Goal: Check status: Check status

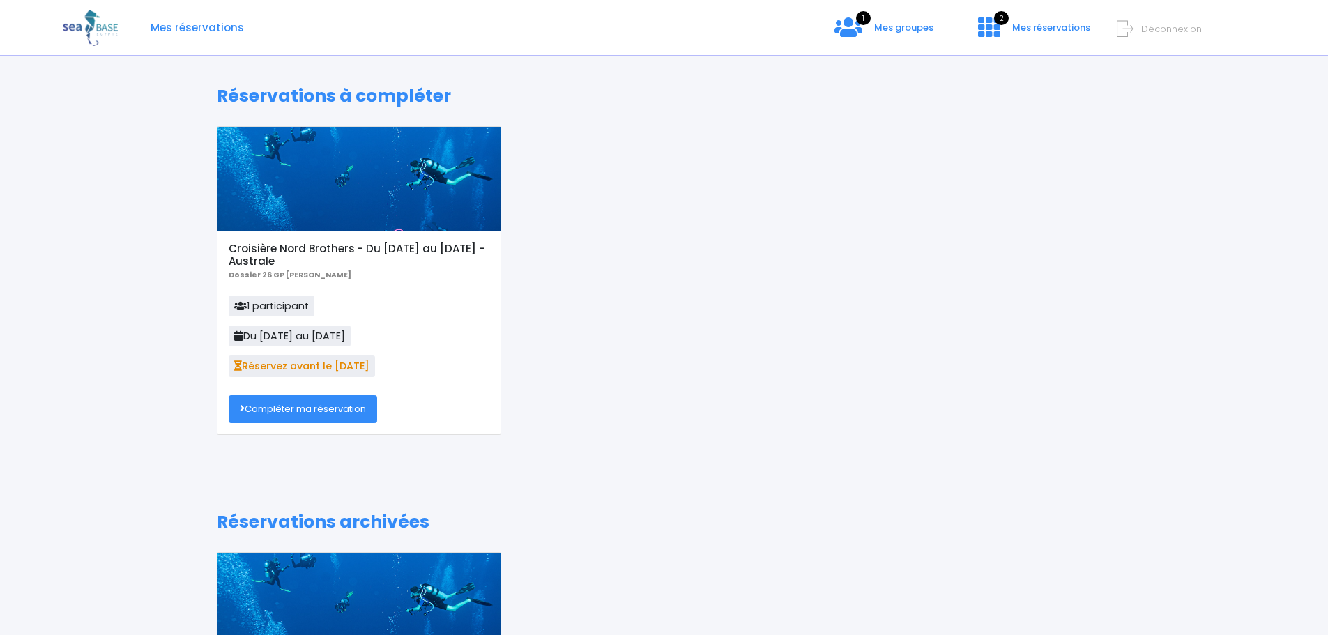
click at [284, 246] on h5 "Croisière Nord Brothers - Du [DATE] au [DATE] - Australe" at bounding box center [359, 255] width 260 height 25
click at [850, 27] on icon at bounding box center [848, 27] width 28 height 22
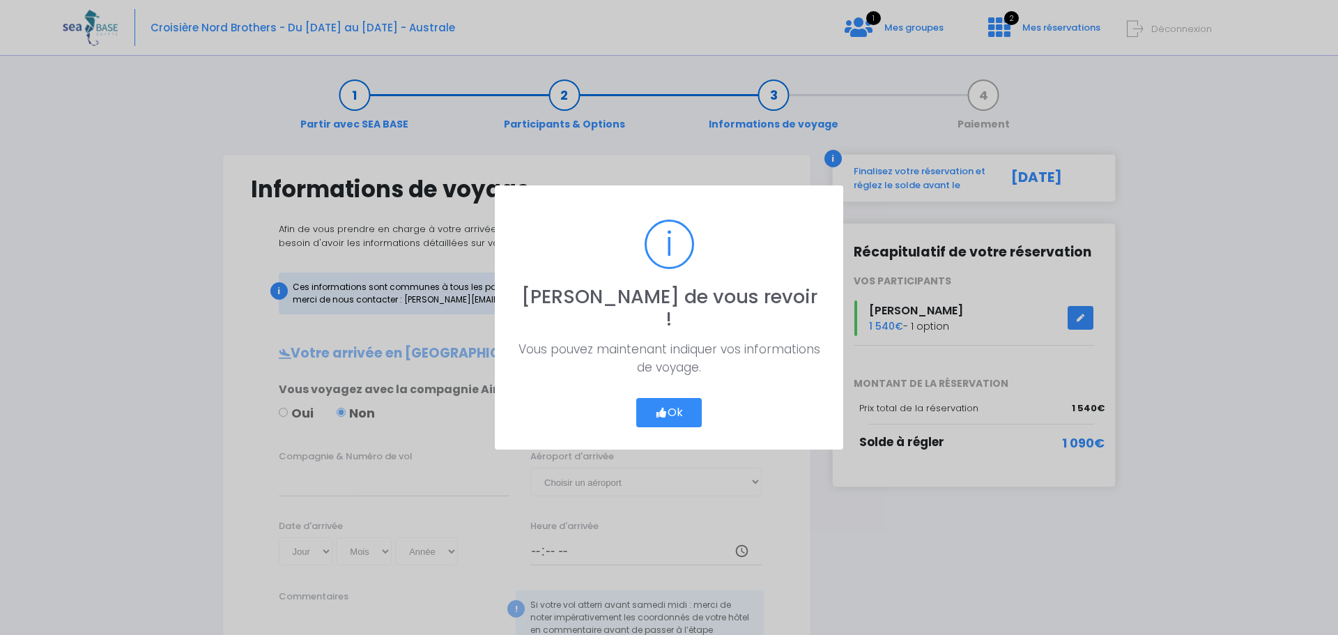
click at [293, 409] on div "? ! i Ravi de vous revoir ! × Vous pouvez maintenant indiquer vos informations …" at bounding box center [669, 317] width 1338 height 635
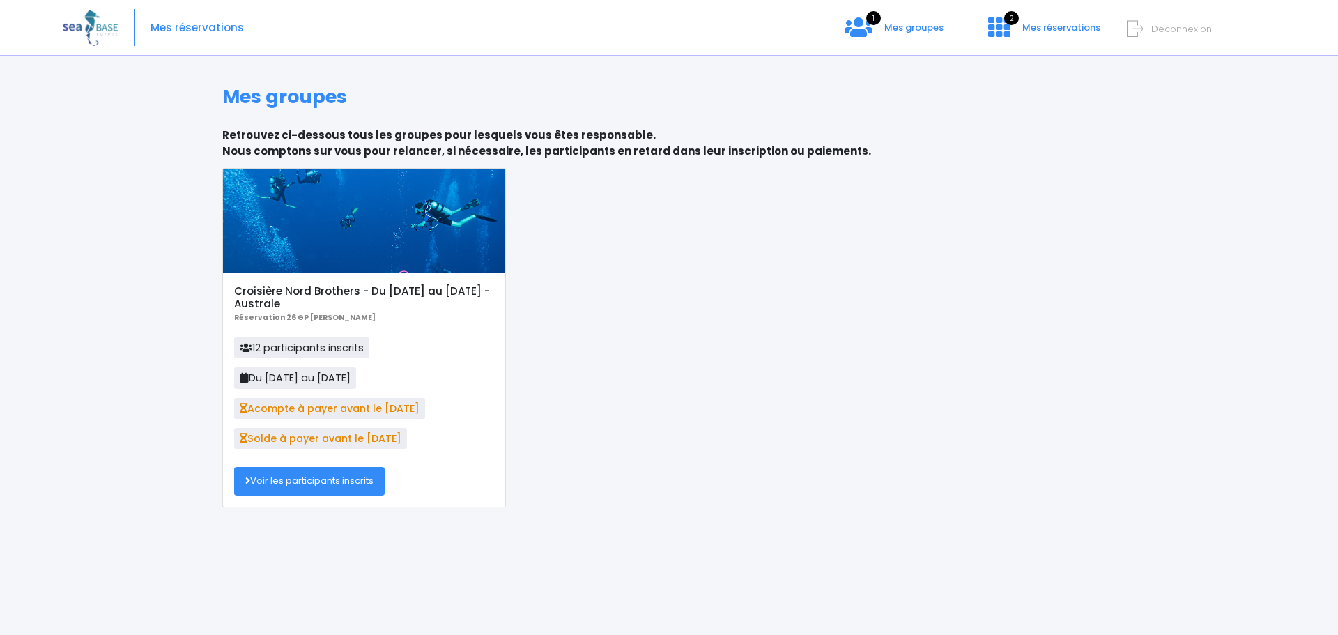
click at [299, 480] on link "Voir les participants inscrits" at bounding box center [309, 481] width 151 height 28
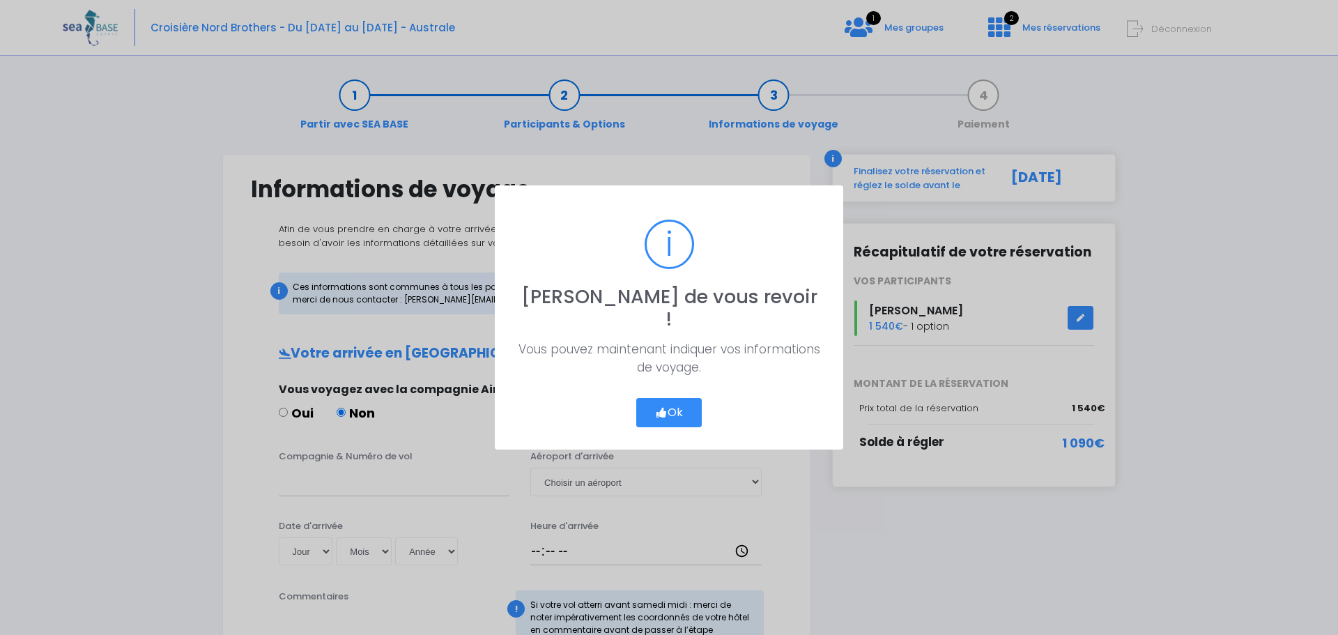
click at [666, 402] on button "Ok" at bounding box center [669, 412] width 66 height 29
